Goal: Information Seeking & Learning: Compare options

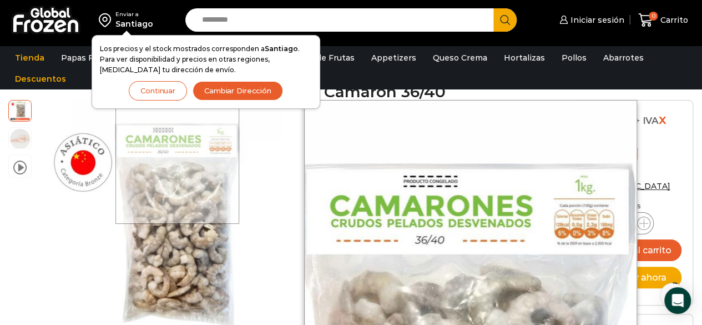
scroll to position [76, 0]
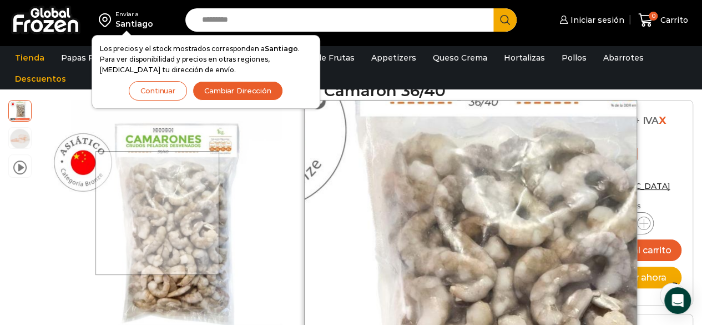
drag, startPoint x: 179, startPoint y: 235, endPoint x: 158, endPoint y: 213, distance: 30.3
click at [158, 213] on div at bounding box center [158, 213] width 124 height 124
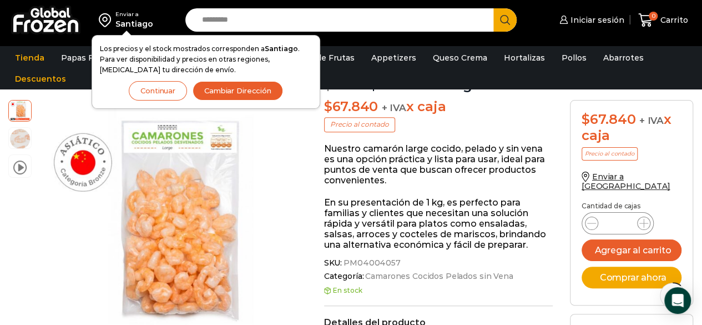
scroll to position [151, 0]
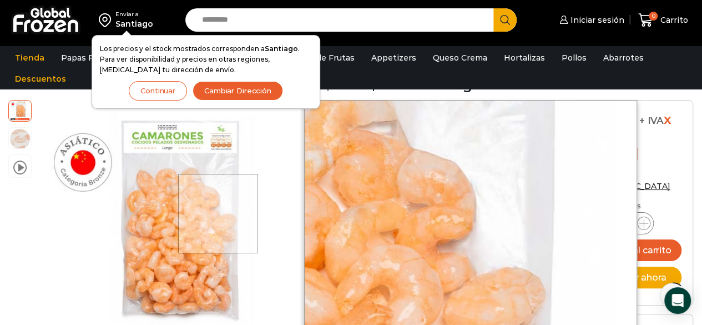
click at [219, 214] on div at bounding box center [217, 213] width 79 height 79
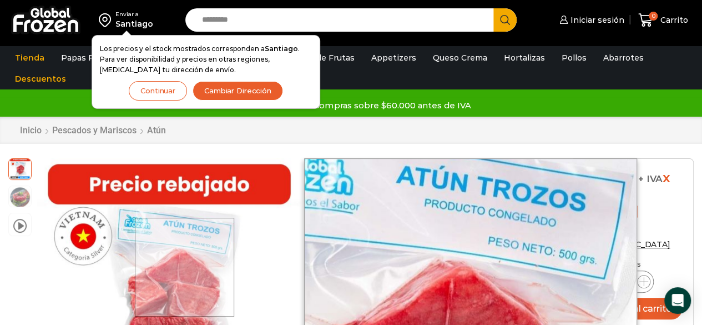
click at [185, 267] on div at bounding box center [184, 267] width 99 height 99
